Goal: Navigation & Orientation: Find specific page/section

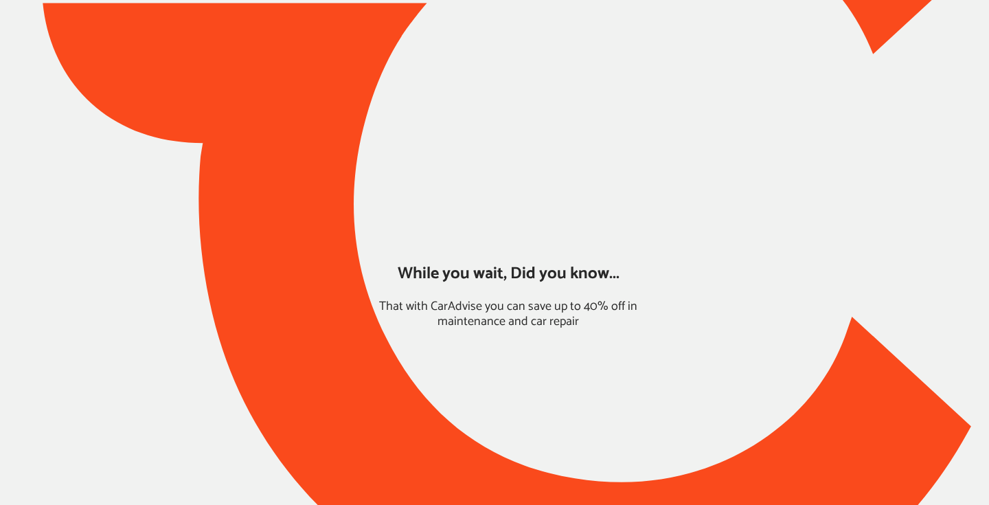
type input "*****"
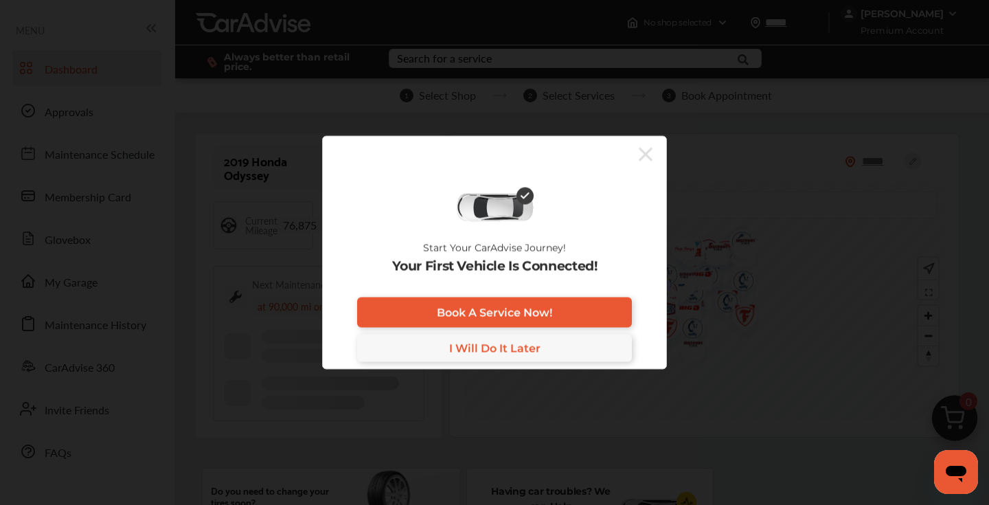
click at [650, 154] on icon at bounding box center [646, 154] width 14 height 22
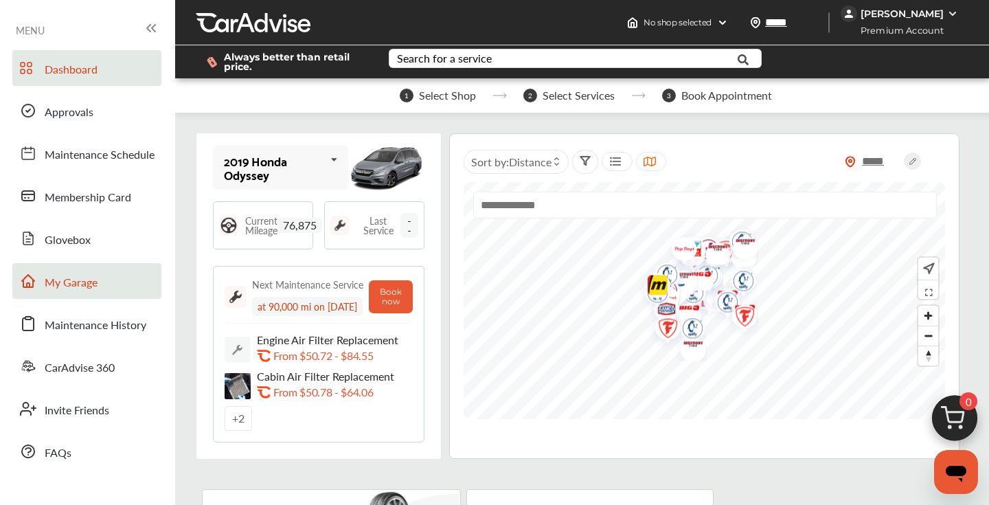
click at [89, 277] on span "My Garage" at bounding box center [71, 283] width 53 height 18
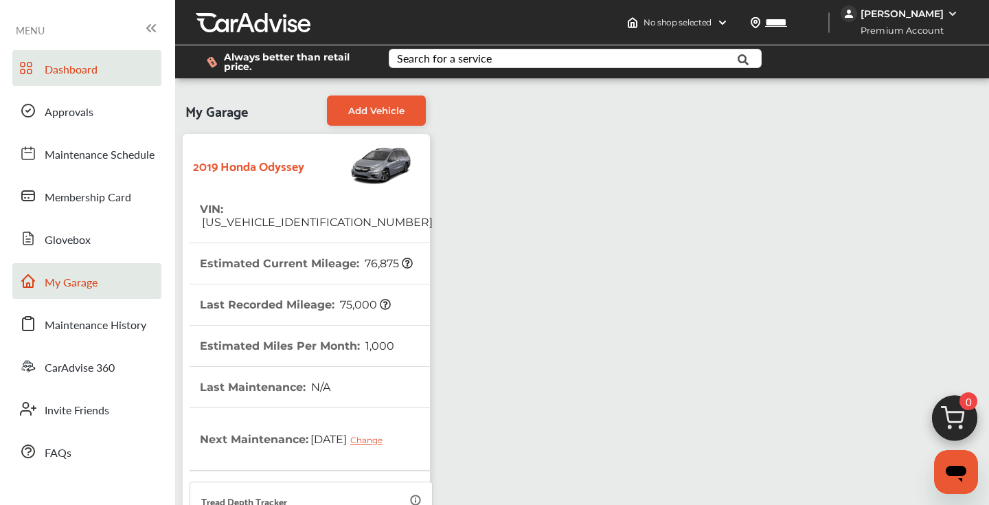
click at [68, 69] on span "Dashboard" at bounding box center [71, 70] width 53 height 18
